Goal: Task Accomplishment & Management: Manage account settings

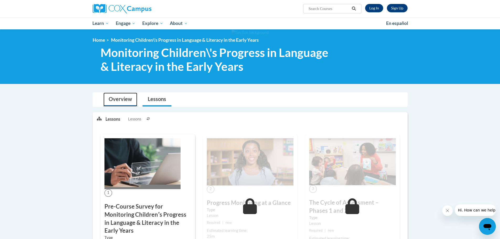
click at [122, 96] on link "Overview" at bounding box center [120, 100] width 34 height 14
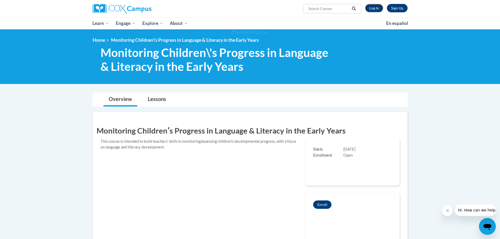
click at [376, 7] on link "Log In" at bounding box center [374, 8] width 18 height 8
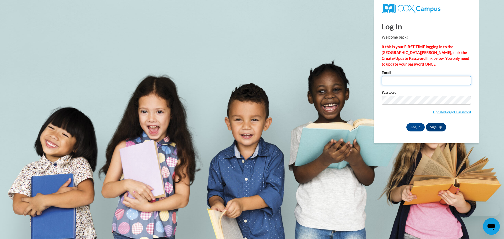
click at [391, 83] on input "Email" at bounding box center [426, 80] width 89 height 9
type input "mhager@growingroomusa.com"
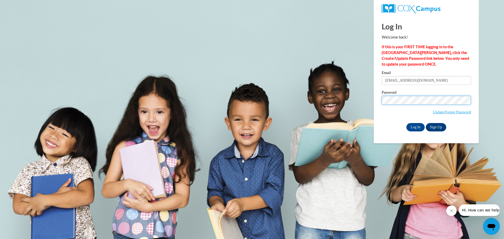
click at [407, 123] on input "Log In" at bounding box center [416, 127] width 18 height 8
click at [421, 126] on input "Log In" at bounding box center [416, 127] width 18 height 8
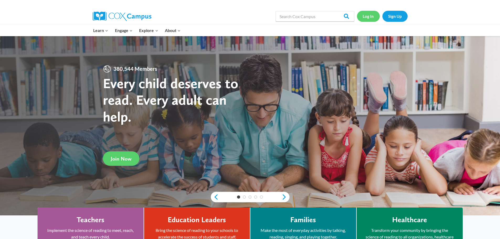
click at [366, 14] on link "Log In" at bounding box center [368, 16] width 23 height 11
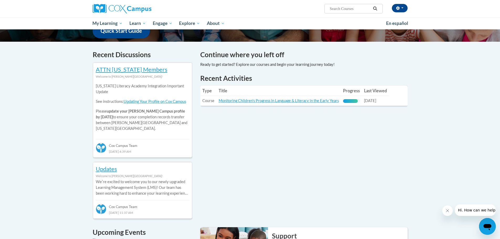
scroll to position [158, 0]
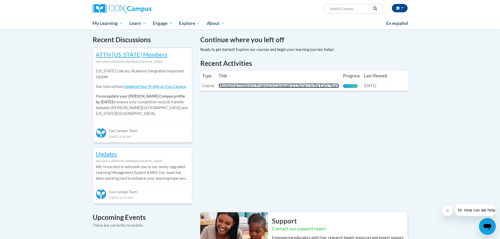
click at [244, 85] on link "Monitoring Children's Progress in Language & Literacy in the Early Years" at bounding box center [279, 86] width 120 height 4
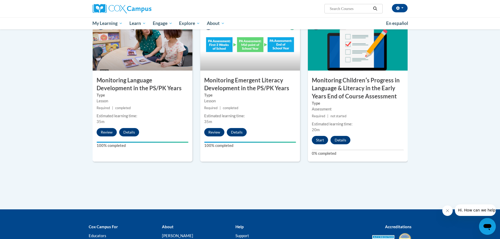
scroll to position [420, 0]
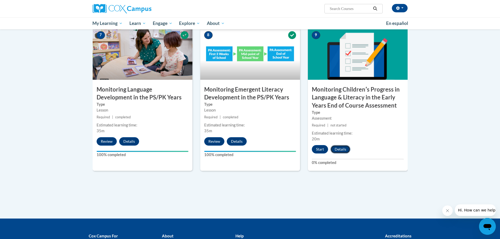
click at [337, 149] on button "Details" at bounding box center [341, 149] width 20 height 8
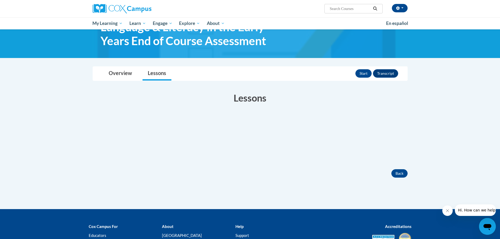
scroll to position [53, 0]
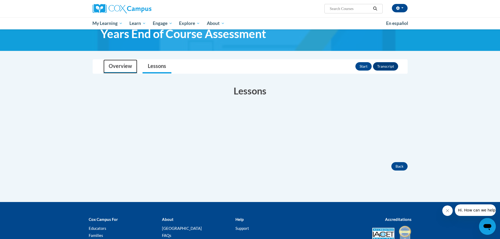
click at [127, 67] on link "Overview" at bounding box center [120, 67] width 34 height 14
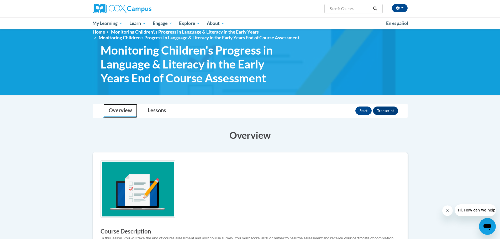
scroll to position [0, 0]
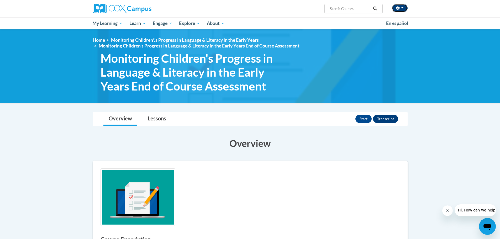
click at [401, 9] on button "button" at bounding box center [400, 8] width 16 height 8
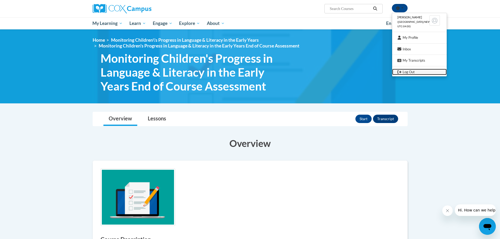
click at [411, 72] on link "Log Out" at bounding box center [419, 72] width 55 height 7
